Goal: Task Accomplishment & Management: Use online tool/utility

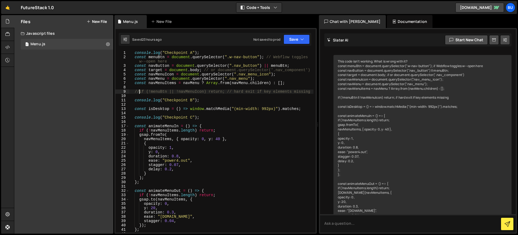
scroll to position [951, 0]
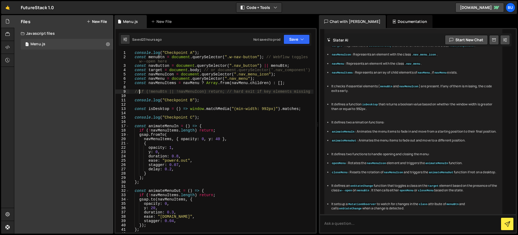
click at [79, 76] on div "Files New File Create your first file Get started by starting a Javascript or C…" at bounding box center [63, 124] width 99 height 219
click at [43, 71] on div "Files New File Create your first file Get started by starting a Javascript or C…" at bounding box center [63, 124] width 99 height 219
click at [94, 22] on button "New File" at bounding box center [97, 21] width 20 height 4
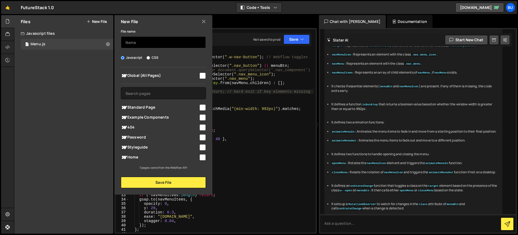
click at [142, 43] on input "text" at bounding box center [163, 42] width 85 height 12
click at [125, 43] on input "Timeline" at bounding box center [163, 42] width 85 height 12
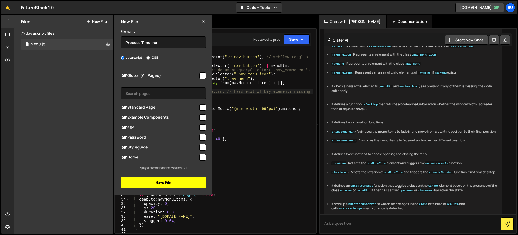
click at [171, 182] on button "Save File" at bounding box center [163, 182] width 85 height 11
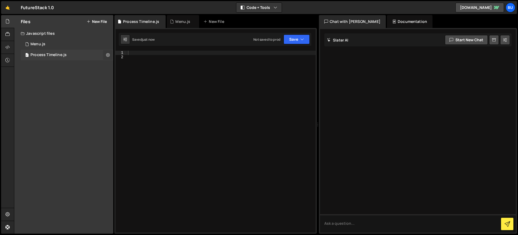
click at [108, 54] on icon at bounding box center [108, 54] width 4 height 5
type input "Process Timeline"
radio input "true"
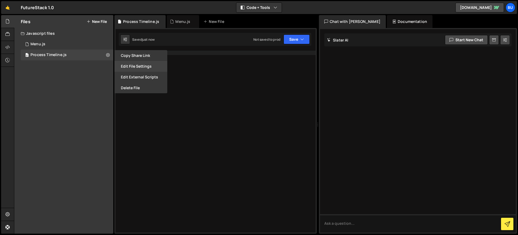
click at [139, 66] on button "Edit File Settings" at bounding box center [140, 66] width 53 height 11
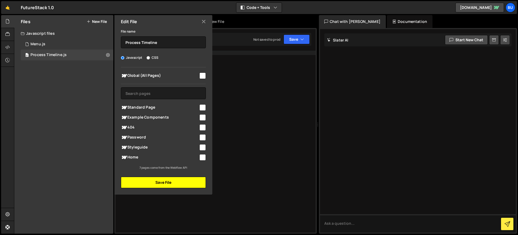
click at [168, 182] on button "Save File" at bounding box center [163, 182] width 85 height 11
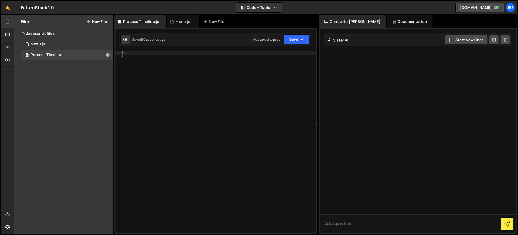
click at [172, 80] on div at bounding box center [221, 146] width 189 height 191
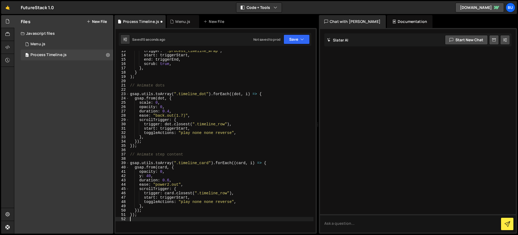
scroll to position [54, 0]
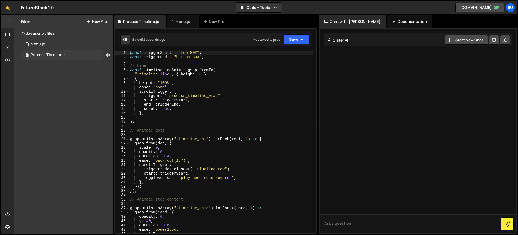
click at [106, 55] on icon at bounding box center [108, 54] width 4 height 5
type input "Process Timeline"
radio input "true"
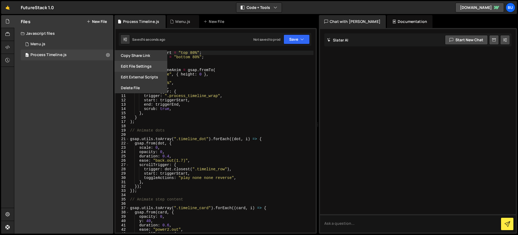
click at [129, 67] on button "Edit File Settings" at bounding box center [140, 66] width 53 height 11
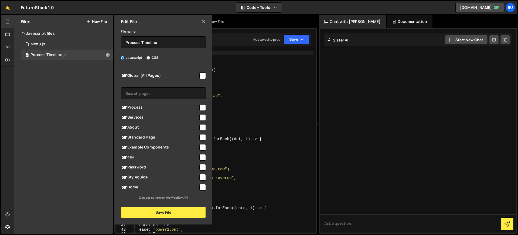
click at [207, 108] on div "Global (All Pages) Process" at bounding box center [163, 133] width 98 height 133
click at [203, 107] on input "checkbox" at bounding box center [202, 107] width 6 height 6
checkbox input "true"
click at [167, 212] on button "Save File" at bounding box center [163, 212] width 85 height 11
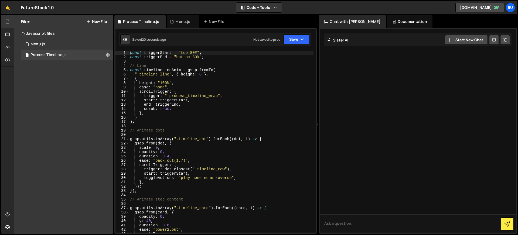
click at [169, 74] on div "const triggerStart = "top 80%" ; const triggerEnd = "bottom 80%" ; // Line cons…" at bounding box center [221, 146] width 184 height 191
drag, startPoint x: 215, startPoint y: 96, endPoint x: 170, endPoint y: 96, distance: 45.3
click at [170, 96] on div "const triggerStart = "top 80%" ; const triggerEnd = "bottom 80%" ; // Line cons…" at bounding box center [221, 146] width 184 height 191
paste textarea "timeline_steps"
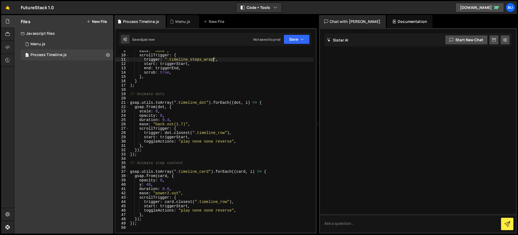
scroll to position [37, 0]
drag, startPoint x: 209, startPoint y: 171, endPoint x: 178, endPoint y: 171, distance: 30.2
click at [178, 171] on div "ease : "none" , scrollTrigger : { trigger : ".timeline_steps_wrap" , start : tr…" at bounding box center [221, 143] width 184 height 191
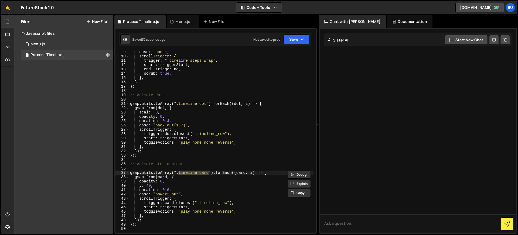
click at [209, 174] on div "ease : "none" , scrollTrigger : { trigger : ".timeline_steps_wrap" , start : tr…" at bounding box center [221, 142] width 184 height 182
drag, startPoint x: 202, startPoint y: 173, endPoint x: 179, endPoint y: 174, distance: 22.9
click at [179, 174] on div "ease : "none" , scrollTrigger : { trigger : ".timeline_steps_wrap" , start : tr…" at bounding box center [221, 145] width 184 height 191
paste textarea "card_timeline_wrap"
click at [291, 42] on button "Save" at bounding box center [296, 40] width 26 height 10
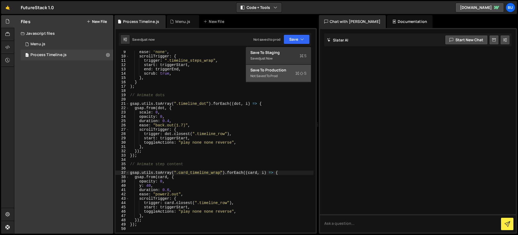
click at [281, 72] on div "Save to Production S" at bounding box center [278, 69] width 56 height 5
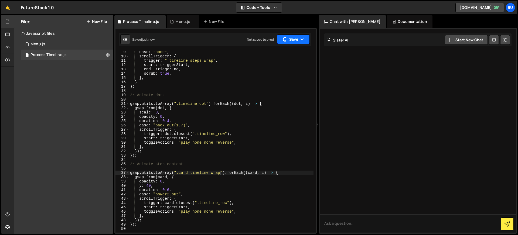
click at [301, 38] on icon "button" at bounding box center [302, 39] width 4 height 5
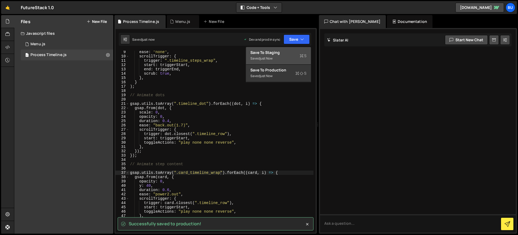
click at [283, 57] on div "Saved just now" at bounding box center [278, 58] width 56 height 6
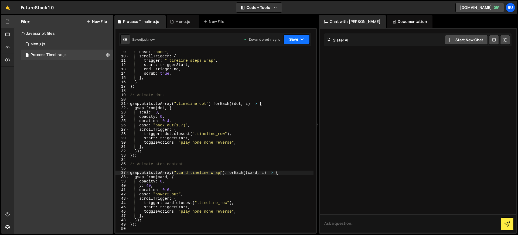
click at [299, 40] on button "Save" at bounding box center [296, 40] width 26 height 10
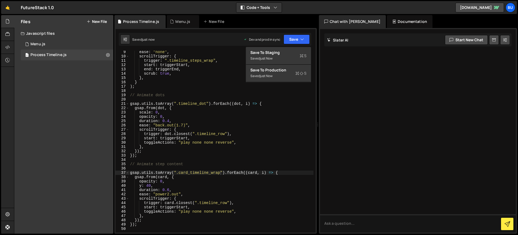
click at [196, 38] on div "Saved just now Dev and prod in sync Upgrade to Edit Save Save to Staging S Save…" at bounding box center [215, 39] width 192 height 13
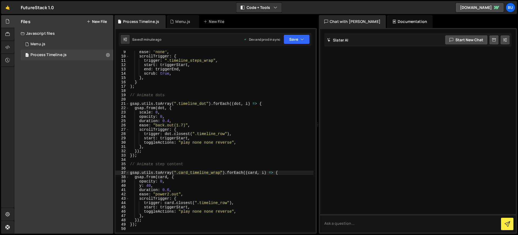
type textarea "ease: "power2.out","
click at [197, 194] on div "ease : "none" , scrollTrigger : { trigger : ".timeline_steps_wrap" , start : tr…" at bounding box center [221, 145] width 184 height 191
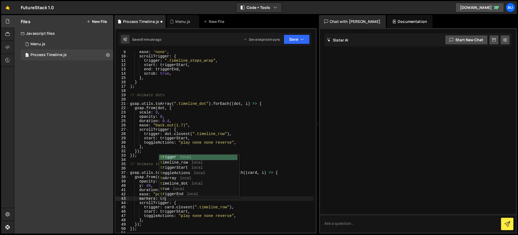
scroll to position [0, 2]
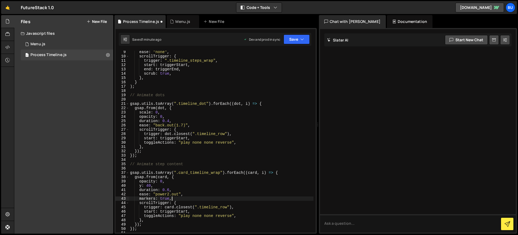
click at [139, 198] on div "ease : "none" , scrollTrigger : { trigger : ".timeline_steps_wrap" , start : tr…" at bounding box center [221, 145] width 184 height 191
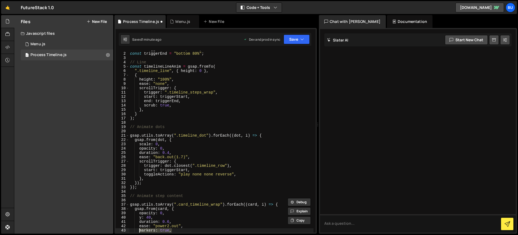
scroll to position [0, 0]
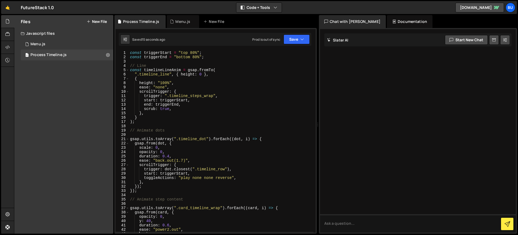
click at [189, 109] on div "const triggerStart = "top 80%" ; const triggerEnd = "bottom 80%" ; // Line cons…" at bounding box center [221, 146] width 184 height 191
click at [261, 96] on div "const triggerStart = "top 80%" ; const triggerEnd = "bottom 80%" ; // Line cons…" at bounding box center [221, 146] width 184 height 191
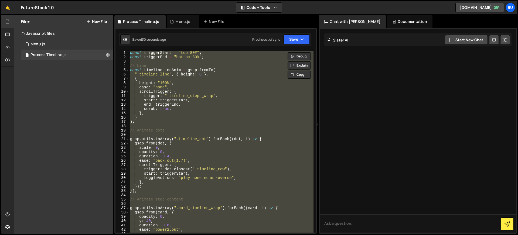
scroll to position [0, 0]
click at [195, 139] on div "const triggerStart = "top 80%" ; const triggerEnd = "bottom 80%" ; // Line cons…" at bounding box center [221, 142] width 184 height 182
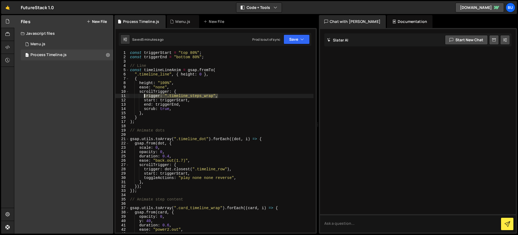
drag, startPoint x: 221, startPoint y: 96, endPoint x: 144, endPoint y: 96, distance: 77.1
click at [144, 96] on div "const triggerStart = "top 80%" ; const triggerEnd = "bottom 80%" ; // Line cons…" at bounding box center [221, 146] width 184 height 191
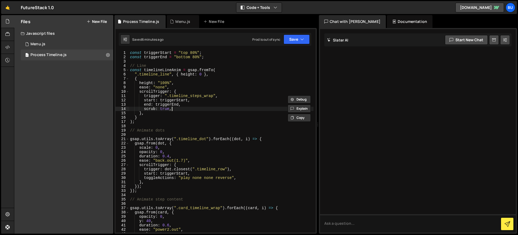
click at [183, 110] on div "const triggerStart = "top 80%" ; const triggerEnd = "bottom 80%" ; // Line cons…" at bounding box center [221, 146] width 184 height 191
type textarea "scrub: true,"
click at [299, 42] on button "Save" at bounding box center [296, 40] width 26 height 10
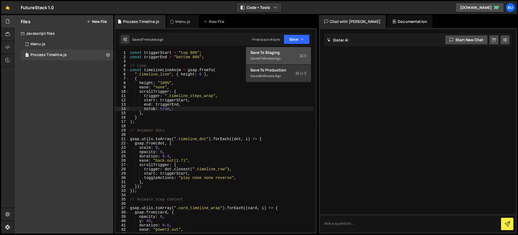
click at [285, 55] on div "Save to Staging S" at bounding box center [278, 52] width 56 height 5
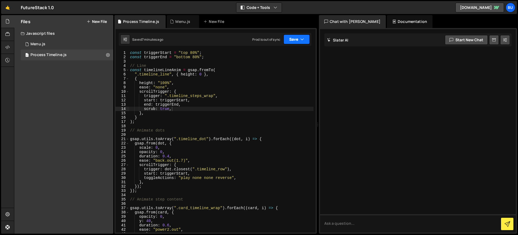
click at [295, 43] on button "Save" at bounding box center [296, 40] width 26 height 10
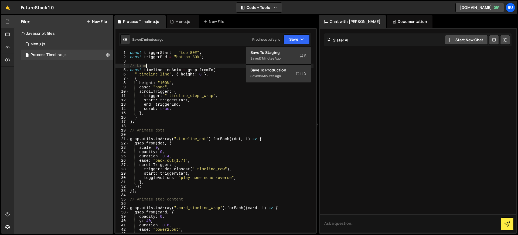
click at [214, 66] on div "const triggerStart = "top 80%" ; const triggerEnd = "bottom 80%" ; // Line cons…" at bounding box center [221, 146] width 184 height 191
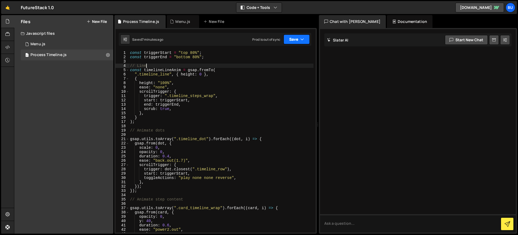
click at [293, 41] on button "Save" at bounding box center [296, 40] width 26 height 10
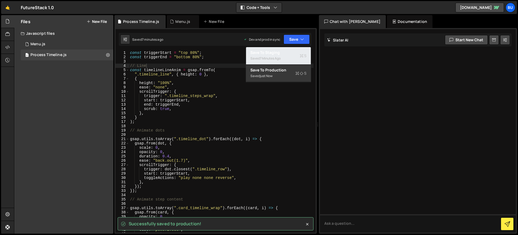
click at [280, 57] on div "7 minutes ago" at bounding box center [270, 58] width 21 height 5
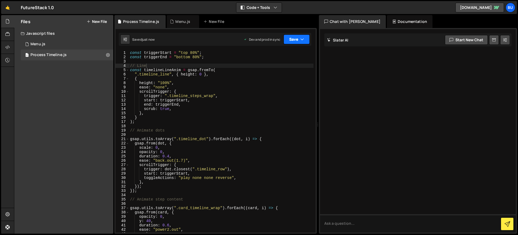
click at [294, 42] on button "Save" at bounding box center [296, 40] width 26 height 10
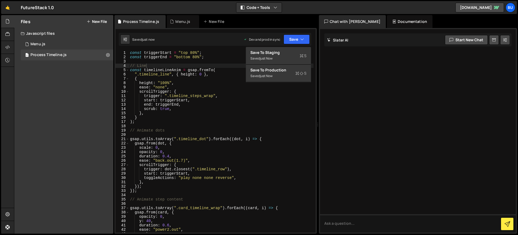
click at [218, 38] on div "Saved just now Dev and prod in sync Upgrade to Edit Save Save to Staging S Save…" at bounding box center [215, 39] width 192 height 13
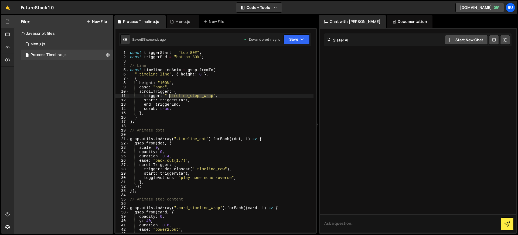
drag, startPoint x: 214, startPoint y: 96, endPoint x: 168, endPoint y: 97, distance: 45.0
click at [168, 97] on div "const triggerStart = "top 80%" ; const triggerEnd = "bottom 80%" ; // Line cons…" at bounding box center [221, 146] width 184 height 191
click at [198, 111] on div "const triggerStart = "top 80%" ; const triggerEnd = "bottom 80%" ; // Line cons…" at bounding box center [221, 146] width 184 height 191
drag, startPoint x: 214, startPoint y: 96, endPoint x: 169, endPoint y: 97, distance: 44.5
click at [169, 97] on div "const triggerStart = "top 80%" ; const triggerEnd = "bottom 80%" ; // Line cons…" at bounding box center [221, 146] width 184 height 191
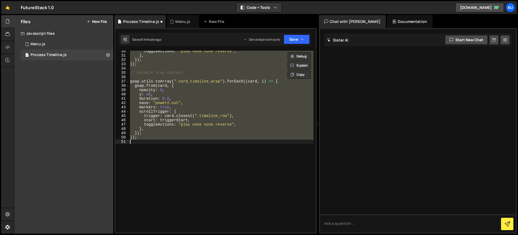
scroll to position [127, 0]
click at [214, 136] on div "toggleActions : "play none none reverse" , } , }) ; }) ; // Animate step conten…" at bounding box center [221, 142] width 184 height 182
type textarea "});"
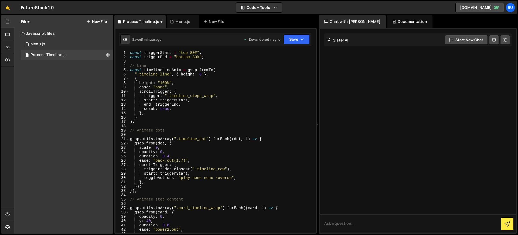
scroll to position [121, 0]
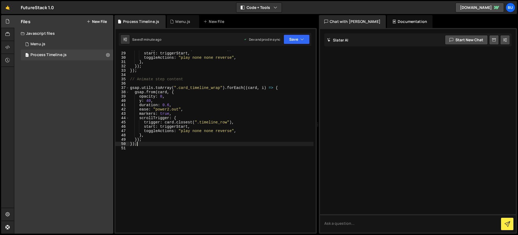
click at [256, 153] on div "trigger : dot . closest ( ".timeline_row" ) , start : triggerStart , toggleActi…" at bounding box center [221, 142] width 184 height 191
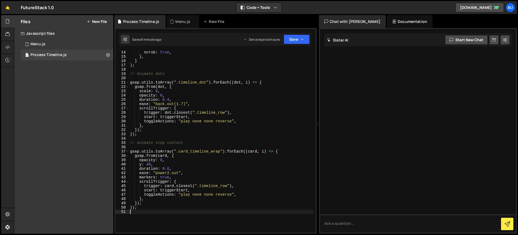
scroll to position [0, 0]
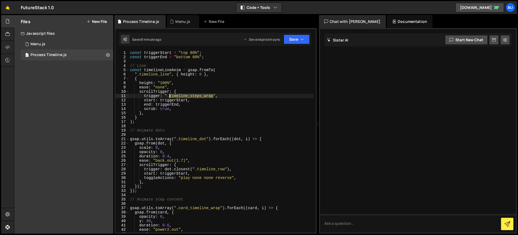
drag, startPoint x: 214, startPoint y: 96, endPoint x: 169, endPoint y: 97, distance: 44.5
click at [169, 97] on div "const triggerStart = "top 80%" ; const triggerEnd = "bottom 80%" ; // Line cons…" at bounding box center [221, 146] width 184 height 191
paste textarea "layout"
click at [304, 40] on button "Save" at bounding box center [293, 40] width 33 height 10
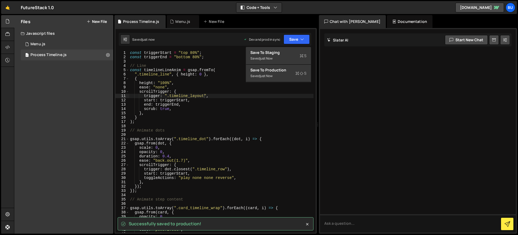
drag, startPoint x: 244, startPoint y: 42, endPoint x: 238, endPoint y: 43, distance: 6.0
click at [243, 43] on div "Dev and prod in sync Upgrade to Edit Save Save to Staging S Saved just now Save…" at bounding box center [276, 40] width 66 height 10
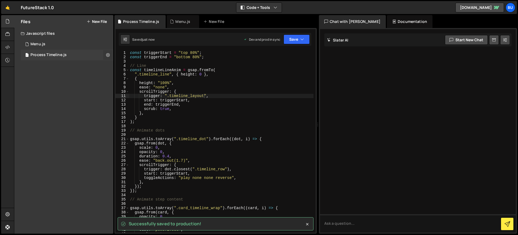
click at [108, 54] on icon at bounding box center [108, 54] width 4 height 5
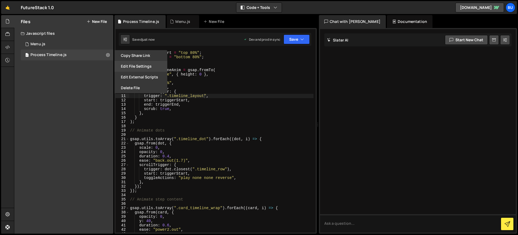
click at [135, 66] on button "Edit File Settings" at bounding box center [140, 66] width 53 height 11
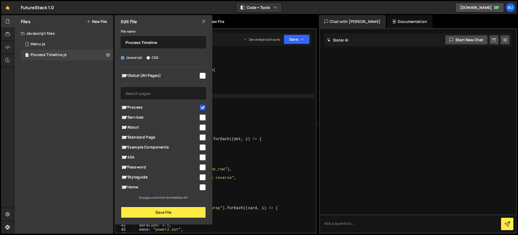
click at [204, 20] on icon at bounding box center [203, 22] width 4 height 6
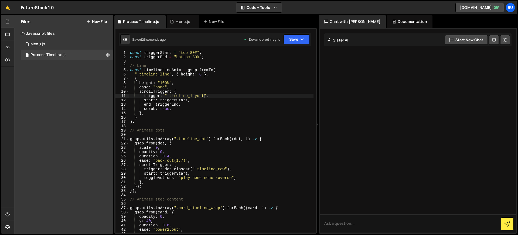
click at [225, 98] on div "const triggerStart = "top 80%" ; const triggerEnd = "bottom 80%" ; // Line cons…" at bounding box center [221, 146] width 184 height 191
drag, startPoint x: 203, startPoint y: 96, endPoint x: 169, endPoint y: 96, distance: 34.0
click at [169, 96] on div "const triggerStart = "top 80%" ; const triggerEnd = "bottom 80%" ; // Line cons…" at bounding box center [221, 146] width 184 height 191
click at [165, 116] on div "const triggerStart = "top 80%" ; const triggerEnd = "bottom 80%" ; // Line cons…" at bounding box center [221, 146] width 184 height 191
click at [220, 89] on div "const triggerStart = "top 80%" ; const triggerEnd = "bottom 80%" ; // Line cons…" at bounding box center [221, 146] width 184 height 191
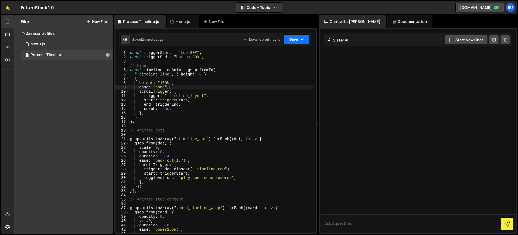
click at [294, 41] on button "Save" at bounding box center [296, 40] width 26 height 10
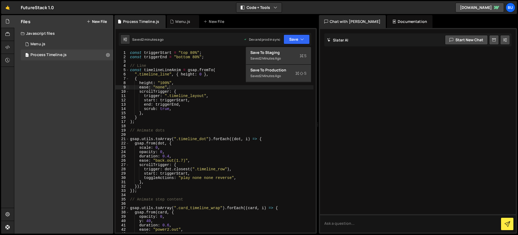
click at [226, 37] on div "Saved 2 minutes ago Dev and prod in sync Upgrade to Edit Save Save to Staging S…" at bounding box center [215, 39] width 192 height 13
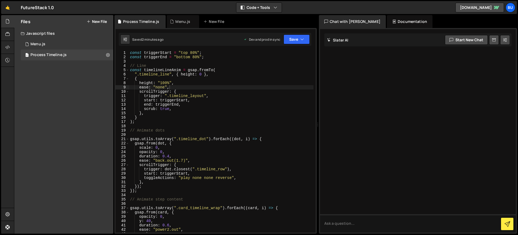
click at [181, 109] on div "const triggerStart = "top 80%" ; const triggerEnd = "bottom 80%" ; // Line cons…" at bounding box center [221, 146] width 184 height 191
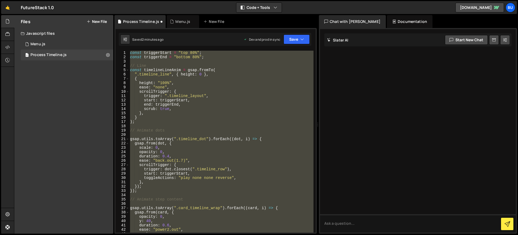
paste textarea "https://futurestack-v1-0.webflow.io/process"
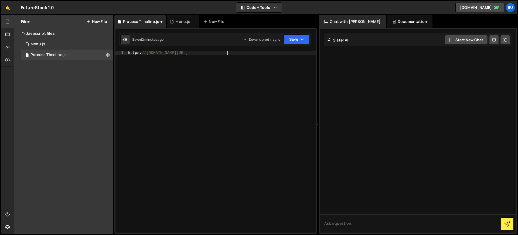
type textarea "});"
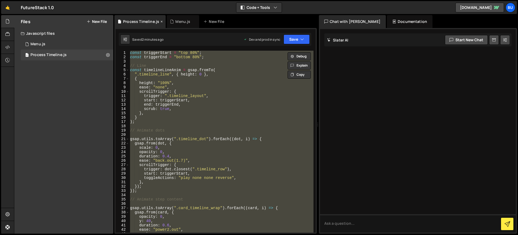
click at [141, 22] on div "Process Timeline.js" at bounding box center [141, 21] width 36 height 5
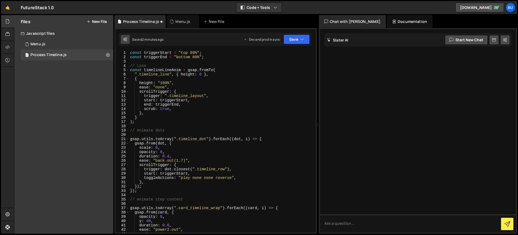
click at [123, 42] on icon at bounding box center [125, 39] width 4 height 5
select select "editor"
select select "ace/theme/monokai"
type input "14"
checkbox input "true"
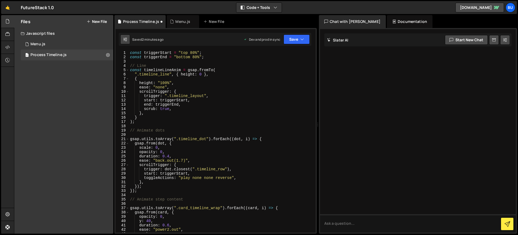
checkbox input "true"
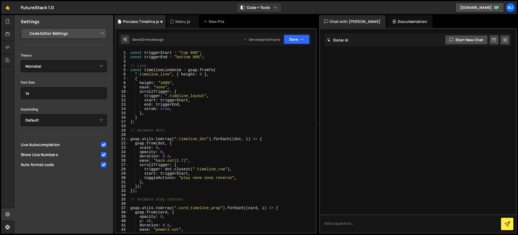
click at [91, 32] on select "Project Settings Code Editor Settings Chat Settings" at bounding box center [64, 33] width 79 height 12
click at [269, 37] on div "Dev and prod in sync" at bounding box center [261, 39] width 37 height 5
click at [302, 39] on icon "button" at bounding box center [302, 39] width 4 height 5
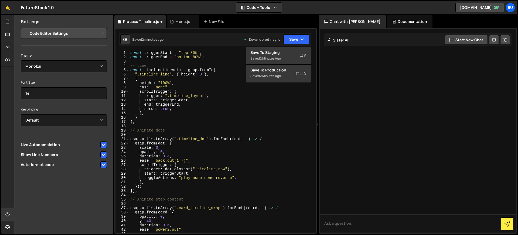
click at [298, 92] on div "const triggerStart = "top 80%" ; const triggerEnd = "bottom 80%" ; // Line cons…" at bounding box center [221, 146] width 184 height 191
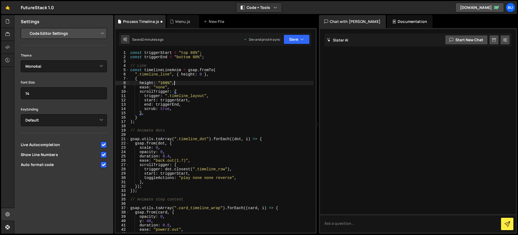
click at [176, 83] on div "const triggerStart = "top 80%" ; const triggerEnd = "bottom 80%" ; // Line cons…" at bounding box center [221, 146] width 184 height 191
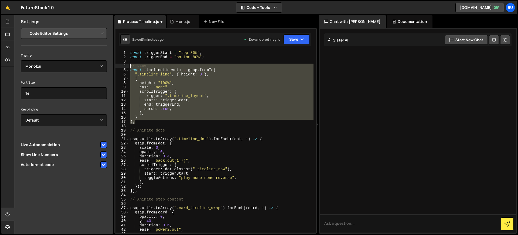
drag, startPoint x: 140, startPoint y: 121, endPoint x: 125, endPoint y: 66, distance: 56.3
click at [125, 66] on div "height: "100%", 1 2 3 4 5 6 7 8 9 10 11 12 13 14 15 16 17 18 19 20 21 22 23 24 …" at bounding box center [215, 142] width 200 height 182
click at [131, 55] on div "const triggerStart = "top 80%" ; const triggerEnd = "bottom 80%" ; // Line cons…" at bounding box center [221, 146] width 184 height 191
type textarea "const triggerStart = "top 80%"; const triggerEnd = "bottom 80%";"
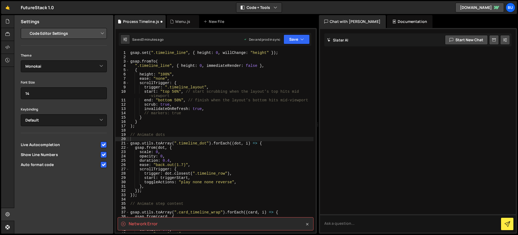
click at [307, 224] on icon at bounding box center [307, 224] width 2 height 2
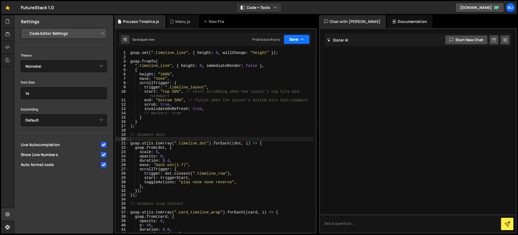
click at [294, 41] on button "Save" at bounding box center [296, 40] width 26 height 10
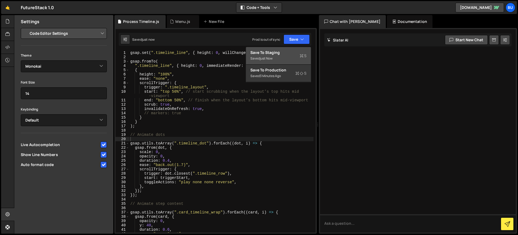
click at [285, 54] on div "Save to Staging S" at bounding box center [278, 52] width 56 height 5
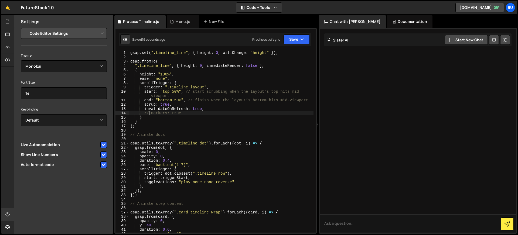
drag, startPoint x: 149, startPoint y: 113, endPoint x: 152, endPoint y: 120, distance: 7.9
click at [149, 113] on div "gsap . set ( ".timeline_line" , { height : 0 , willChange : "height" }) ; gsap …" at bounding box center [221, 146] width 184 height 191
type textarea "markers: true"
click at [163, 130] on div "gsap . set ( ".timeline_line" , { height : 0 , willChange : "height" }) ; gsap …" at bounding box center [221, 146] width 184 height 191
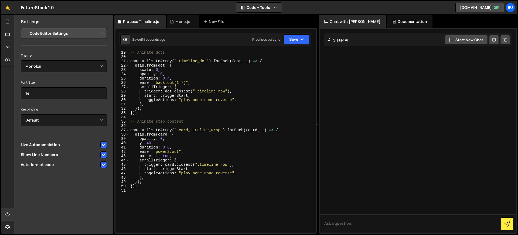
scroll to position [78, 0]
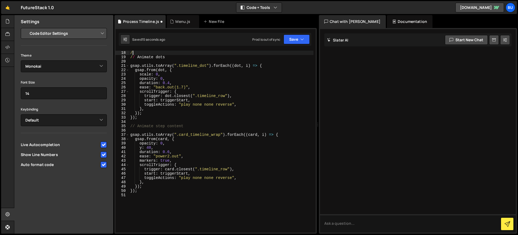
type textarea "/*"
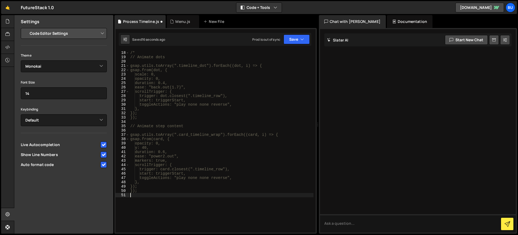
click at [202, 200] on div "/* // Animate dots gsap.utils.toArray(".timeline_dot").forEach((dot, i) => { gs…" at bounding box center [221, 146] width 184 height 191
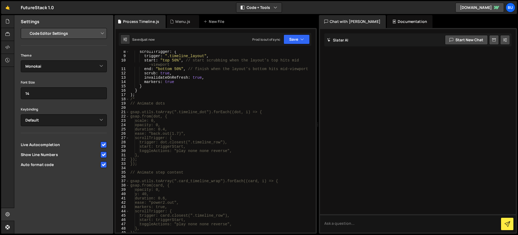
scroll to position [0, 0]
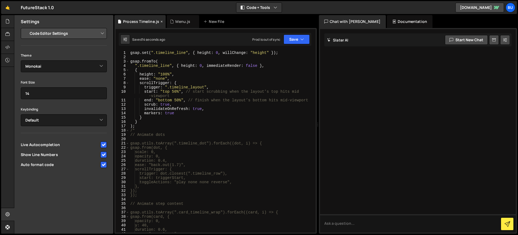
click at [137, 25] on div "Process Timeline.js" at bounding box center [139, 21] width 51 height 13
click at [9, 24] on icon at bounding box center [7, 21] width 4 height 6
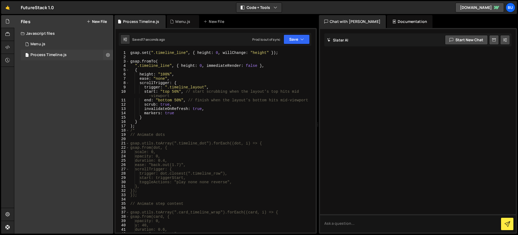
click at [55, 55] on div "Process Timeline.js" at bounding box center [48, 55] width 36 height 5
click at [55, 54] on div "Process Timeline.js" at bounding box center [48, 55] width 36 height 5
click at [94, 55] on div "1 Process Timeline.js 0" at bounding box center [67, 55] width 92 height 11
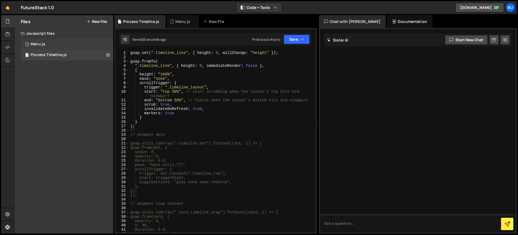
click at [49, 42] on div "1 Menu.js 0" at bounding box center [67, 44] width 92 height 11
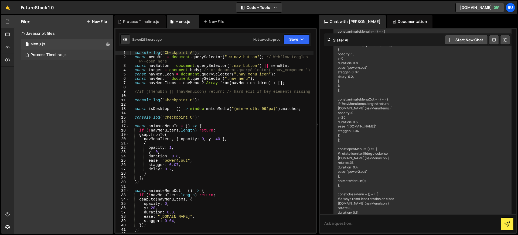
click at [51, 54] on div "Process Timeline.js" at bounding box center [48, 55] width 36 height 5
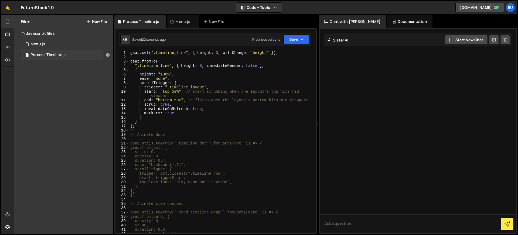
click at [108, 55] on icon at bounding box center [108, 54] width 4 height 5
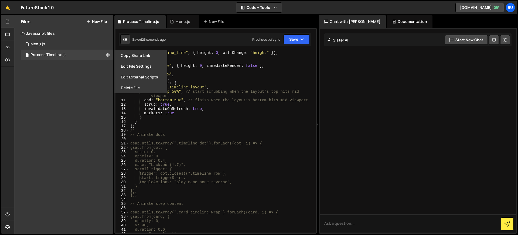
click at [168, 112] on div "gsap . set ( ".timeline_line" , { height : 0 , willChange : "height" }) ; gsap …" at bounding box center [221, 146] width 184 height 191
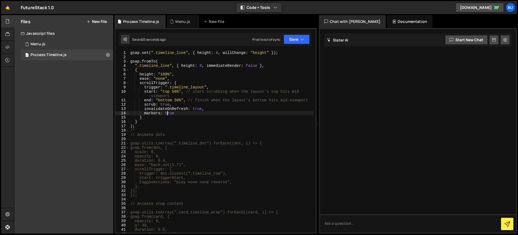
type textarea "*/"
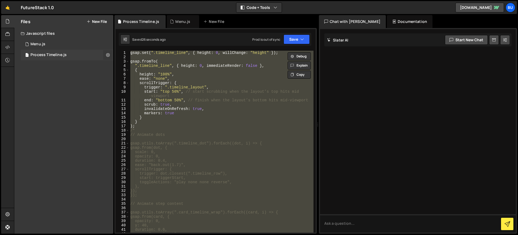
click at [105, 54] on button at bounding box center [108, 55] width 10 height 10
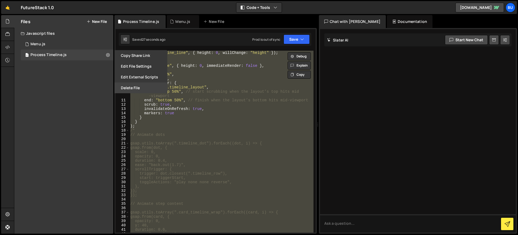
click at [131, 88] on button "Delete File" at bounding box center [140, 87] width 53 height 11
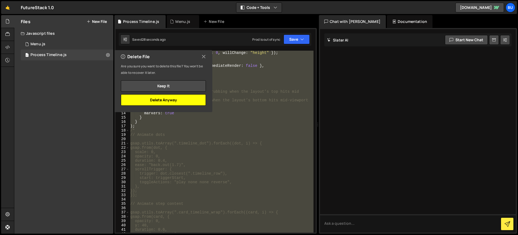
click at [160, 102] on button "Delete Anyway" at bounding box center [163, 99] width 85 height 11
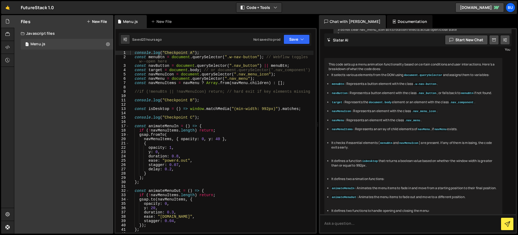
scroll to position [1326, 0]
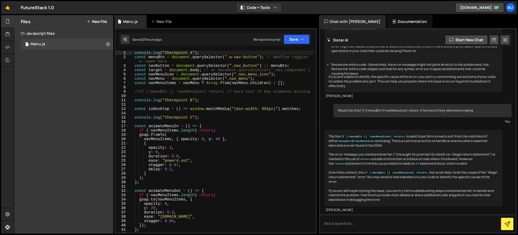
click at [96, 23] on button "New File" at bounding box center [97, 21] width 20 height 4
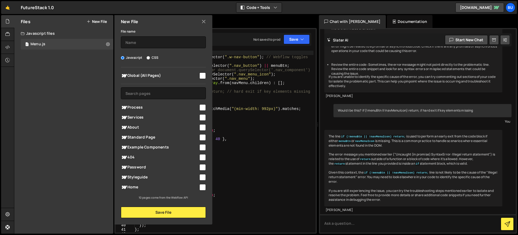
click at [201, 108] on input "checkbox" at bounding box center [202, 107] width 6 height 6
checkbox input "true"
click at [142, 42] on input "text" at bounding box center [163, 42] width 85 height 12
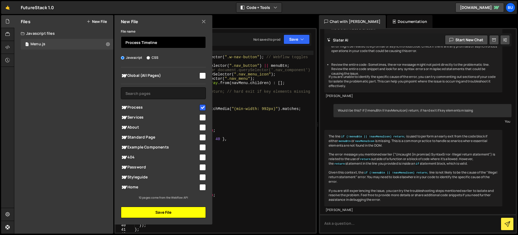
type input "Process Timeline"
click at [170, 213] on button "Save File" at bounding box center [163, 212] width 85 height 11
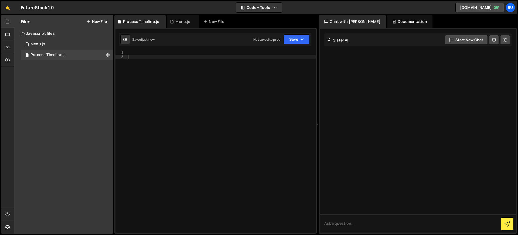
click at [157, 66] on div at bounding box center [221, 146] width 189 height 191
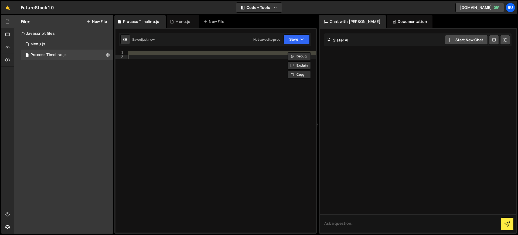
click at [154, 52] on div at bounding box center [221, 142] width 189 height 182
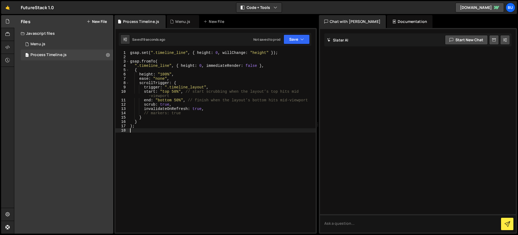
click at [149, 113] on div "gsap . set ( ".timeline_line" , { height : 0 , willChange : "height" }) ; gsap …" at bounding box center [222, 146] width 187 height 191
click at [166, 125] on div "gsap . set ( ".timeline_line" , { height : 0 , willChange : "height" }) ; gsap …" at bounding box center [222, 146] width 187 height 191
type textarea ");"
paste textarea "});"
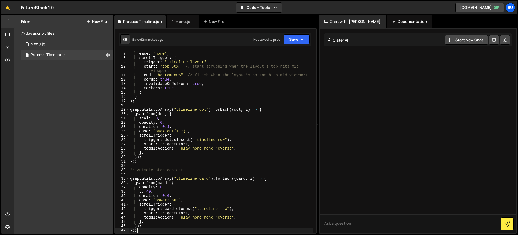
scroll to position [25, 0]
click at [165, 102] on div "height : "100%" , ease : "none" , scrollTrigger : { trigger : ".timeline_layout…" at bounding box center [221, 142] width 184 height 191
click at [175, 144] on div "height : "100%" , ease : "none" , scrollTrigger : { trigger : ".timeline_layout…" at bounding box center [221, 142] width 184 height 191
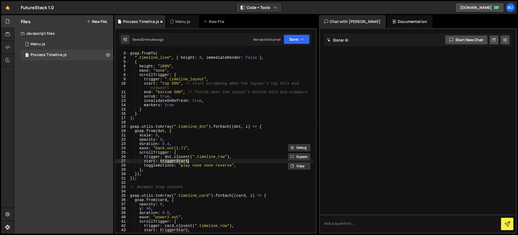
scroll to position [0, 0]
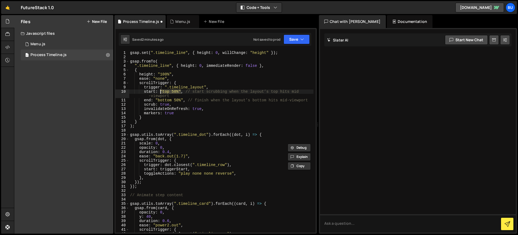
drag, startPoint x: 178, startPoint y: 92, endPoint x: 160, endPoint y: 93, distance: 18.1
click at [160, 91] on div "gsap . set ( ".timeline_line" , { height : 0 , willChange : "height" }) ; gsap …" at bounding box center [221, 146] width 184 height 191
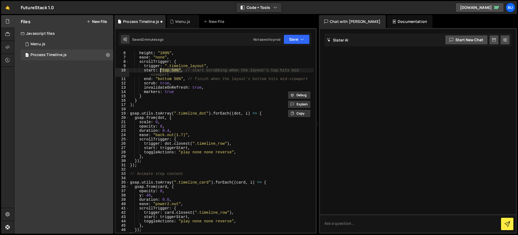
scroll to position [21, 0]
click at [177, 146] on div "{ height : "100%" , ease : "none" , scrollTrigger : { trigger : ".timeline_layo…" at bounding box center [221, 142] width 184 height 191
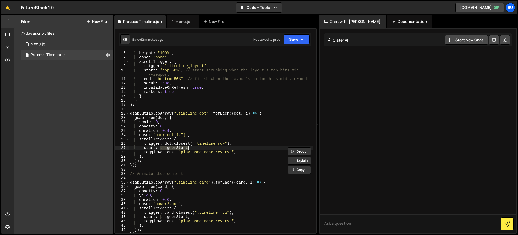
paste textarea ""top 50%""
drag, startPoint x: 188, startPoint y: 217, endPoint x: 161, endPoint y: 218, distance: 27.2
click at [161, 218] on div "{ height : "100%" , ease : "none" , scrollTrigger : { trigger : ".timeline_layo…" at bounding box center [221, 142] width 184 height 191
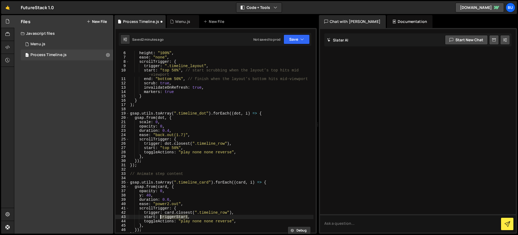
paste textarea ""top 50%""
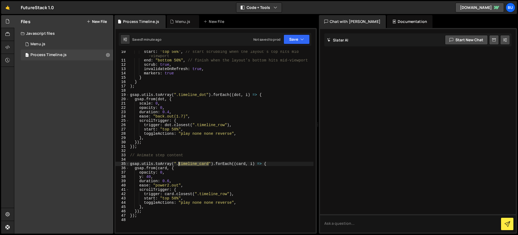
drag, startPoint x: 208, startPoint y: 163, endPoint x: 178, endPoint y: 164, distance: 29.9
click at [178, 164] on div "start : "top 50%" , // start scrubbing when the layout’s top hits mid -viewport…" at bounding box center [221, 147] width 184 height 195
paste textarea "card_timeline_wrap"
click at [292, 38] on button "Save" at bounding box center [296, 40] width 26 height 10
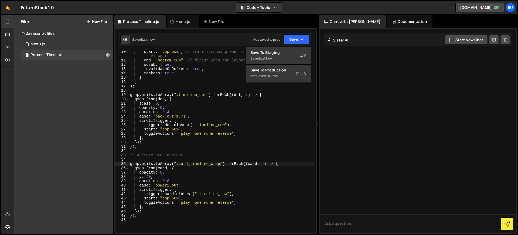
click at [204, 66] on div "start : "top 50%" , // start scrubbing when the layout’s top hits mid -viewport…" at bounding box center [221, 147] width 184 height 195
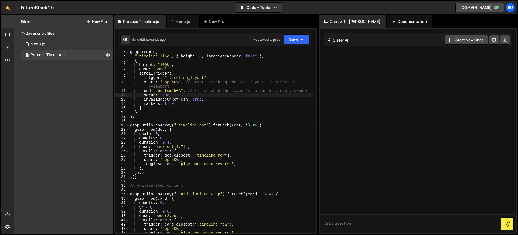
scroll to position [0, 0]
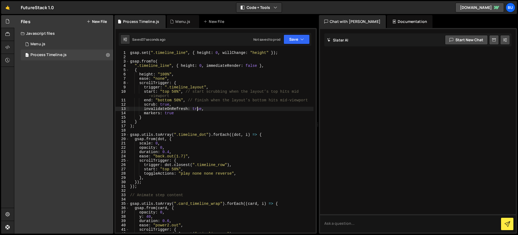
click at [198, 110] on div "gsap . set ( ".timeline_line" , { height : 0 , willChange : "height" }) ; gsap …" at bounding box center [221, 146] width 184 height 191
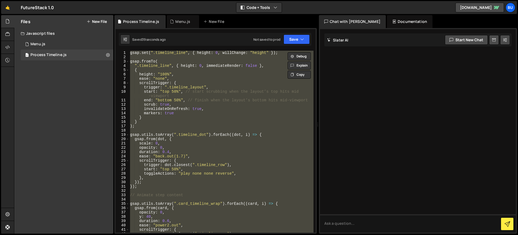
paste textarea
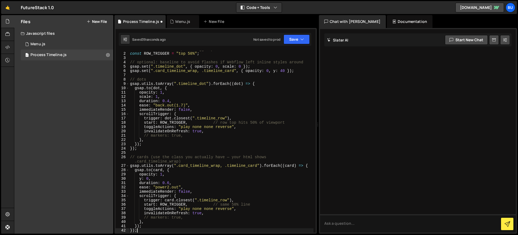
scroll to position [4, 0]
click at [149, 135] on div "// reuse the same viewport trigger point as the line scrub const ROW_TRIGGER = …" at bounding box center [221, 142] width 184 height 191
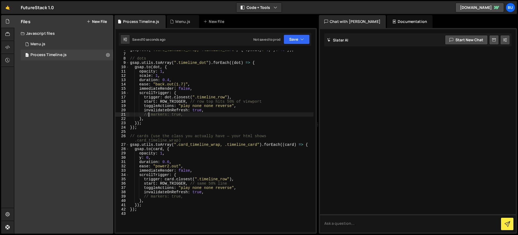
scroll to position [30, 0]
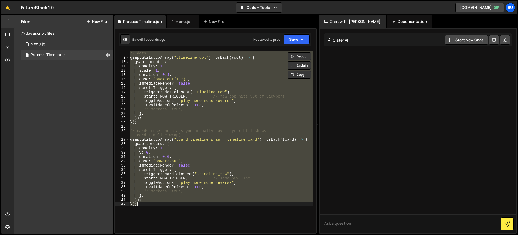
type textarea "});"
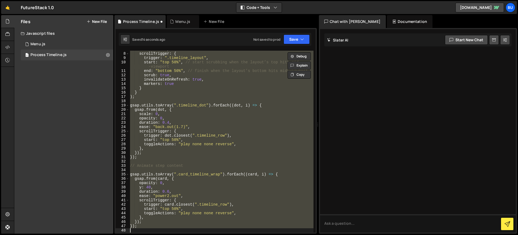
scroll to position [0, 0]
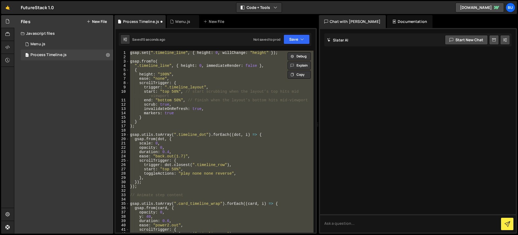
click at [136, 130] on div "gsap . set ( ".timeline_line" , { height : 0 , willChange : "height" }) ; gsap …" at bounding box center [221, 142] width 184 height 182
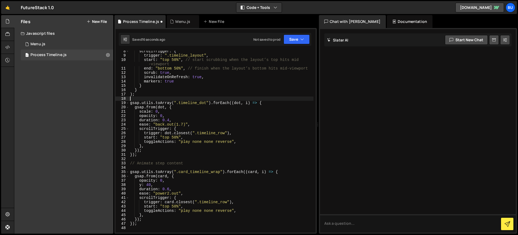
scroll to position [39, 0]
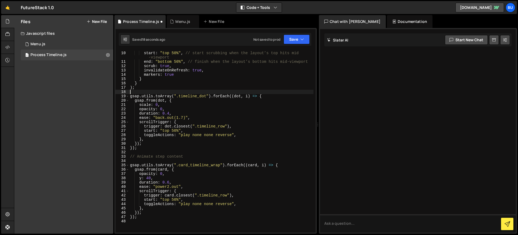
click at [286, 165] on div "trigger : ".timeline_layout" , start : "top 50%" , // start scrubbing when the …" at bounding box center [221, 142] width 184 height 191
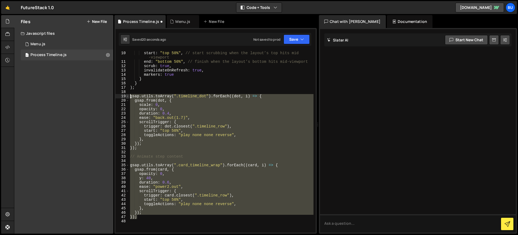
drag, startPoint x: 147, startPoint y: 214, endPoint x: 127, endPoint y: 96, distance: 120.4
click at [127, 96] on div "gsap.utils.toArray(".card_timeline_wrap").forEach((card, i) => { 9 10 11 12 13 …" at bounding box center [215, 142] width 200 height 182
paste textarea "});"
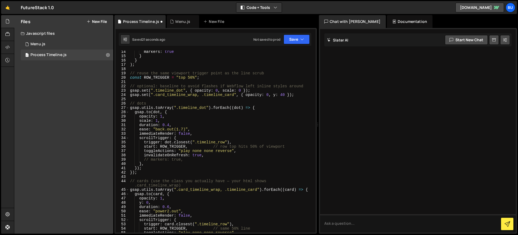
scroll to position [60, 0]
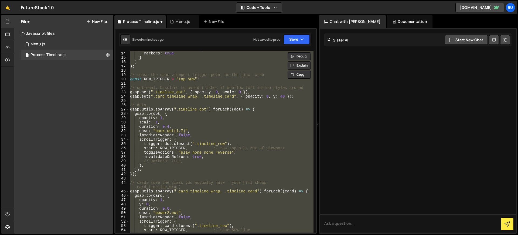
click at [205, 120] on div "invalidateOnRefresh : true , markers : true } } ) ; // reuse the same viewport …" at bounding box center [221, 142] width 184 height 182
paste textarea
type textarea "});"
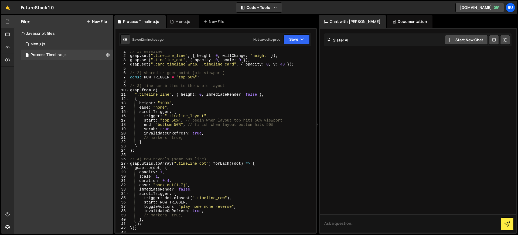
scroll to position [0, 0]
click at [188, 78] on div "// 1) baseline gsap . set ( ".timeline_line" , { height : 0 , willChange : "hei…" at bounding box center [221, 146] width 184 height 191
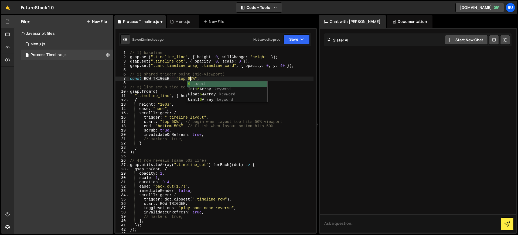
scroll to position [0, 4]
click at [188, 79] on div "// 1) baseline gsap . set ( ".timeline_line" , { height : 0 , willChange : "hei…" at bounding box center [221, 146] width 184 height 191
drag, startPoint x: 162, startPoint y: 79, endPoint x: 144, endPoint y: 80, distance: 18.1
click at [144, 80] on div "// 1) baseline gsap . set ( ".timeline_line" , { height : 0 , willChange : "hei…" at bounding box center [221, 146] width 184 height 191
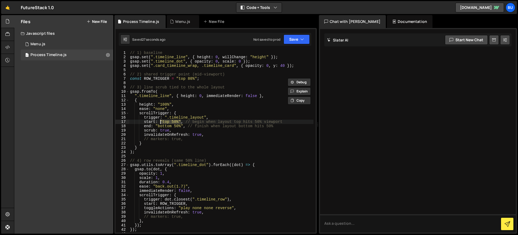
drag, startPoint x: 181, startPoint y: 122, endPoint x: 160, endPoint y: 122, distance: 20.5
click at [160, 122] on div "// 1) baseline gsap . set ( ".timeline_line" , { height : 0 , willChange : "hei…" at bounding box center [221, 146] width 184 height 191
paste textarea "ROW_TRIGGER"
click at [188, 79] on div "// 1) baseline gsap . set ( ".timeline_line" , { height : 0 , willChange : "hei…" at bounding box center [221, 146] width 184 height 191
click at [189, 79] on div "// 1) baseline gsap . set ( ".timeline_line" , { height : 0 , willChange : "hei…" at bounding box center [221, 146] width 184 height 191
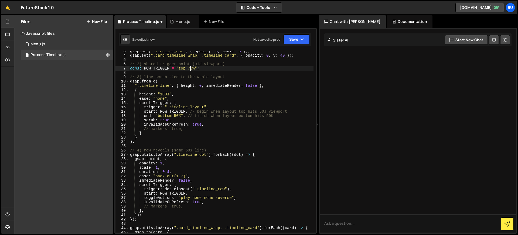
scroll to position [0, 0]
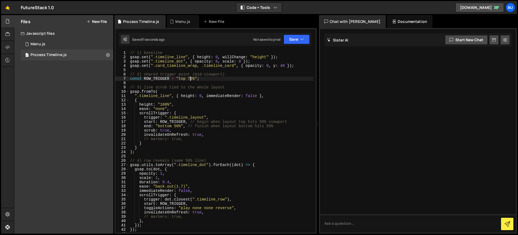
type textarea "const ROW_TRIGGER = "top 70%";"
